Goal: Communication & Community: Participate in discussion

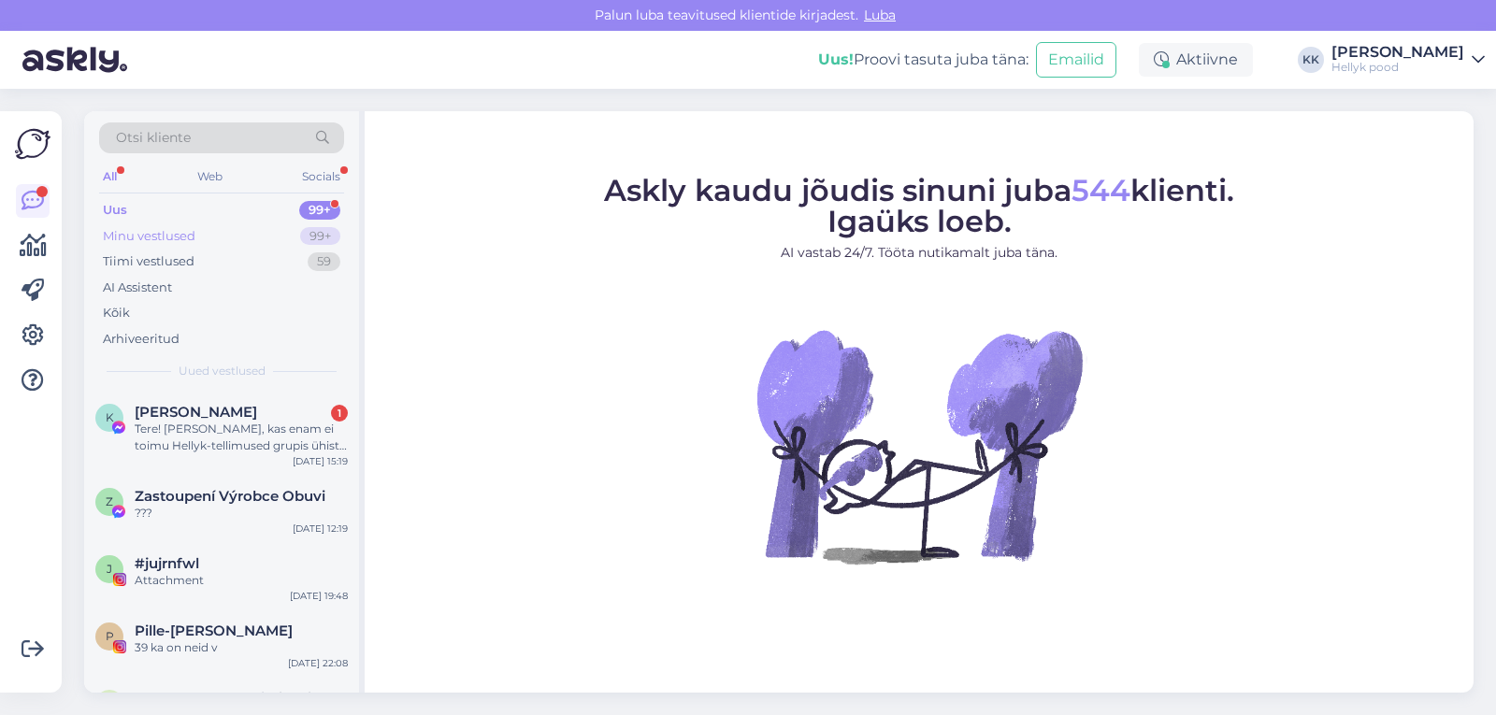
click at [169, 239] on div "Minu vestlused" at bounding box center [149, 236] width 93 height 19
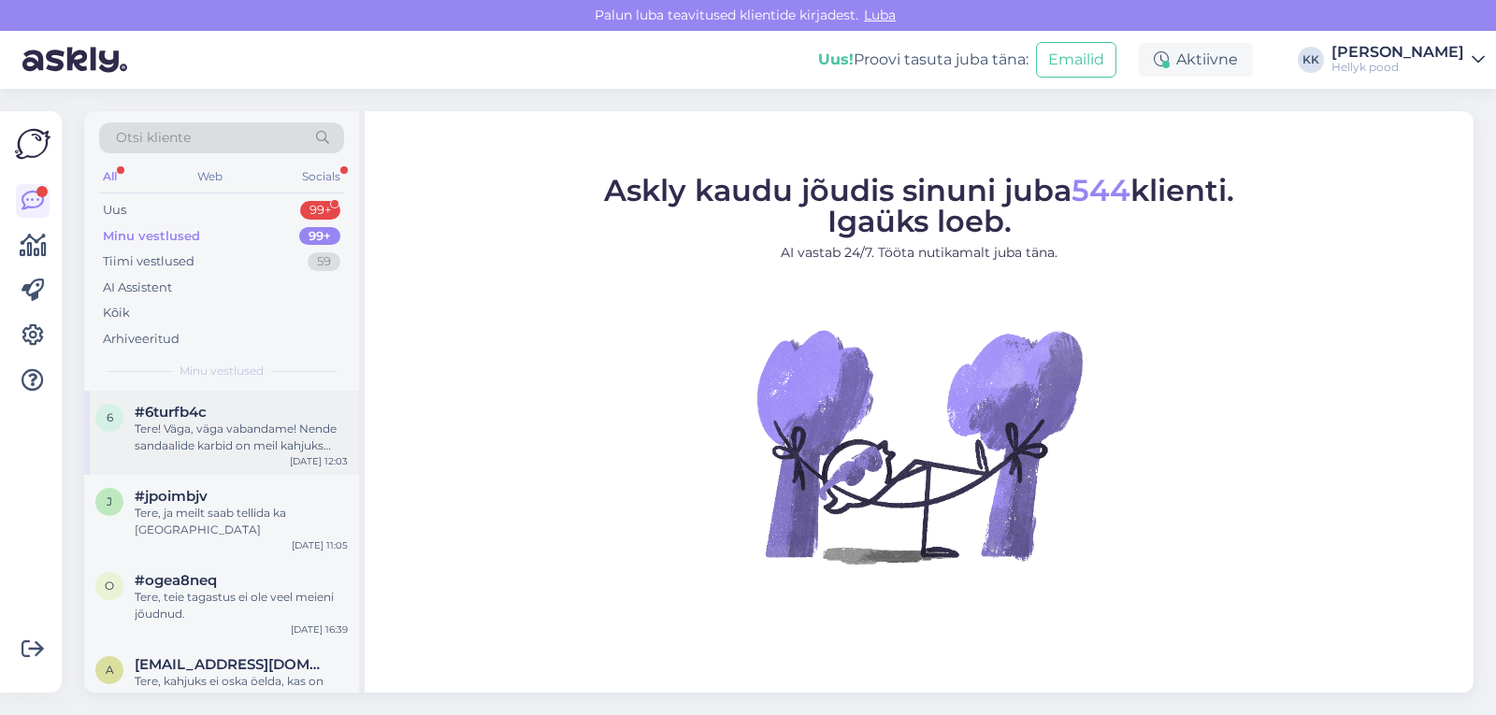
click at [231, 429] on div "Tere! Väga, väga vabandame! Nende sandaalide karbid on meil kahjuks kuidagi sas…" at bounding box center [241, 438] width 213 height 34
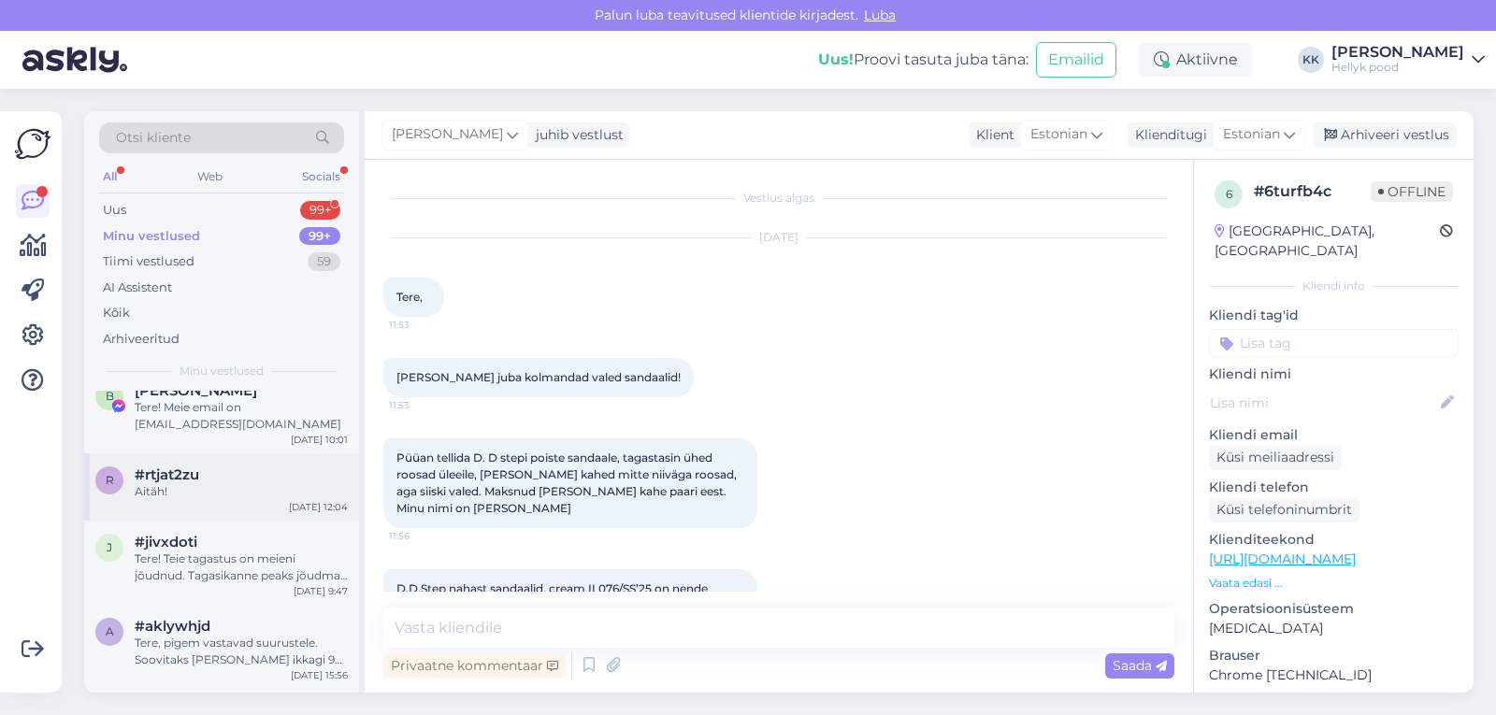
scroll to position [374, 0]
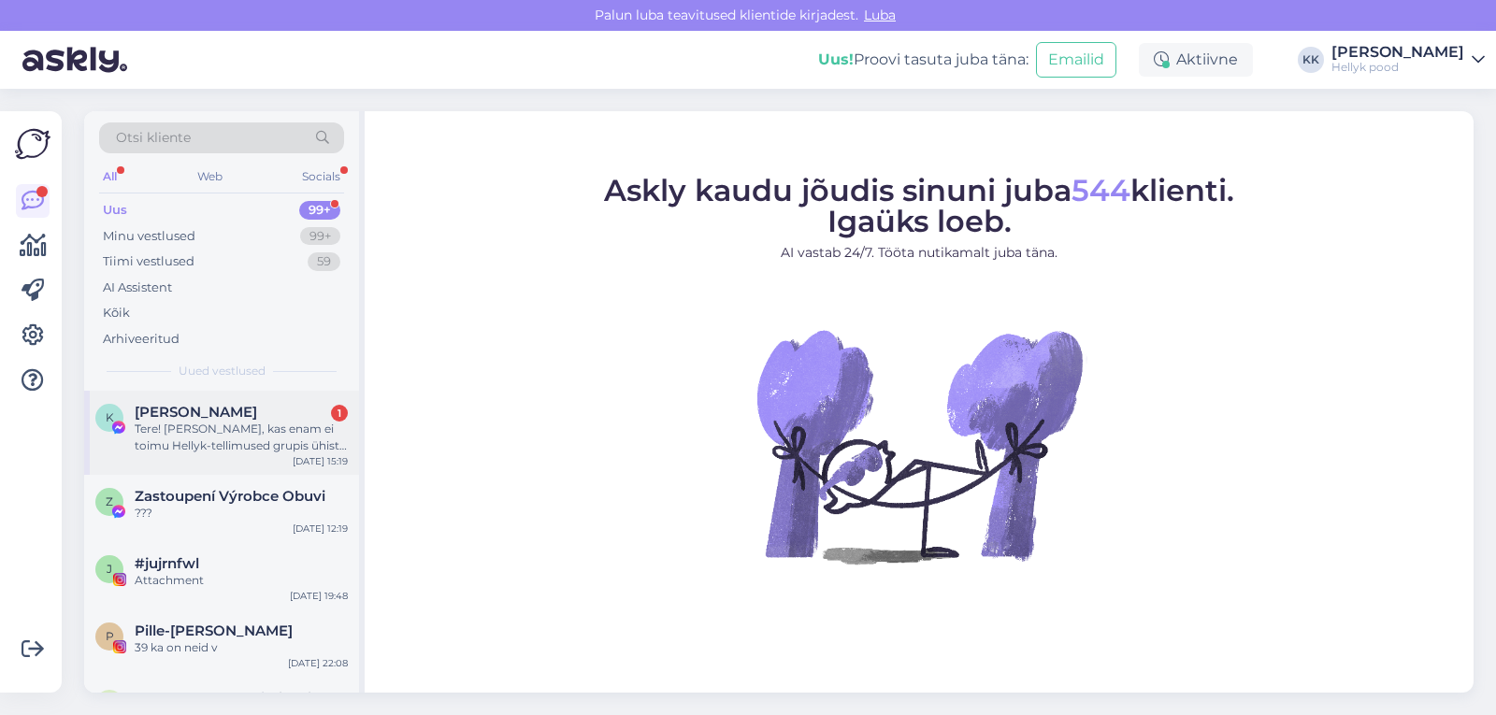
click at [265, 438] on div "Tere! [PERSON_NAME], kas enam ei toimu Hellyk-tellimused grupis ühist Green Cot…" at bounding box center [241, 438] width 213 height 34
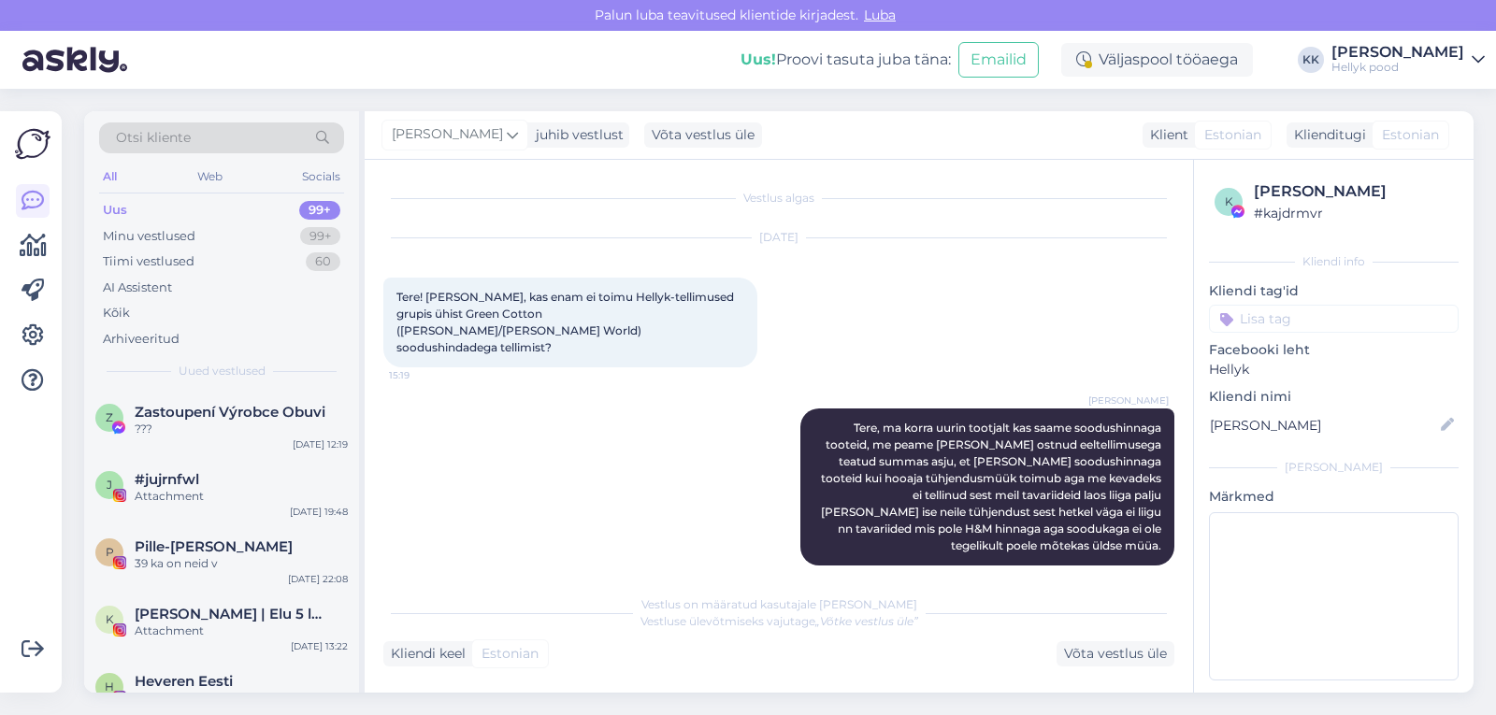
scroll to position [81, 0]
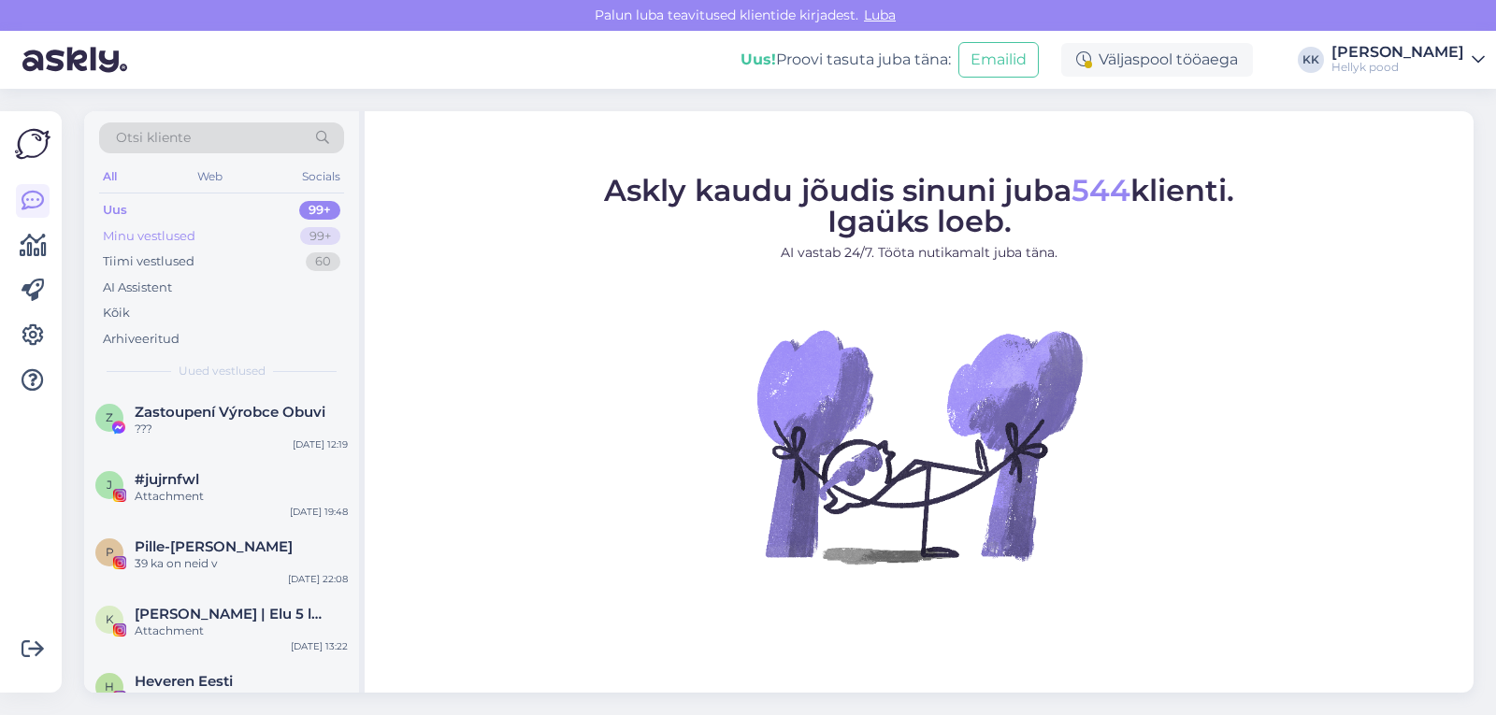
click at [161, 230] on div "Minu vestlused" at bounding box center [149, 236] width 93 height 19
